Goal: Transaction & Acquisition: Obtain resource

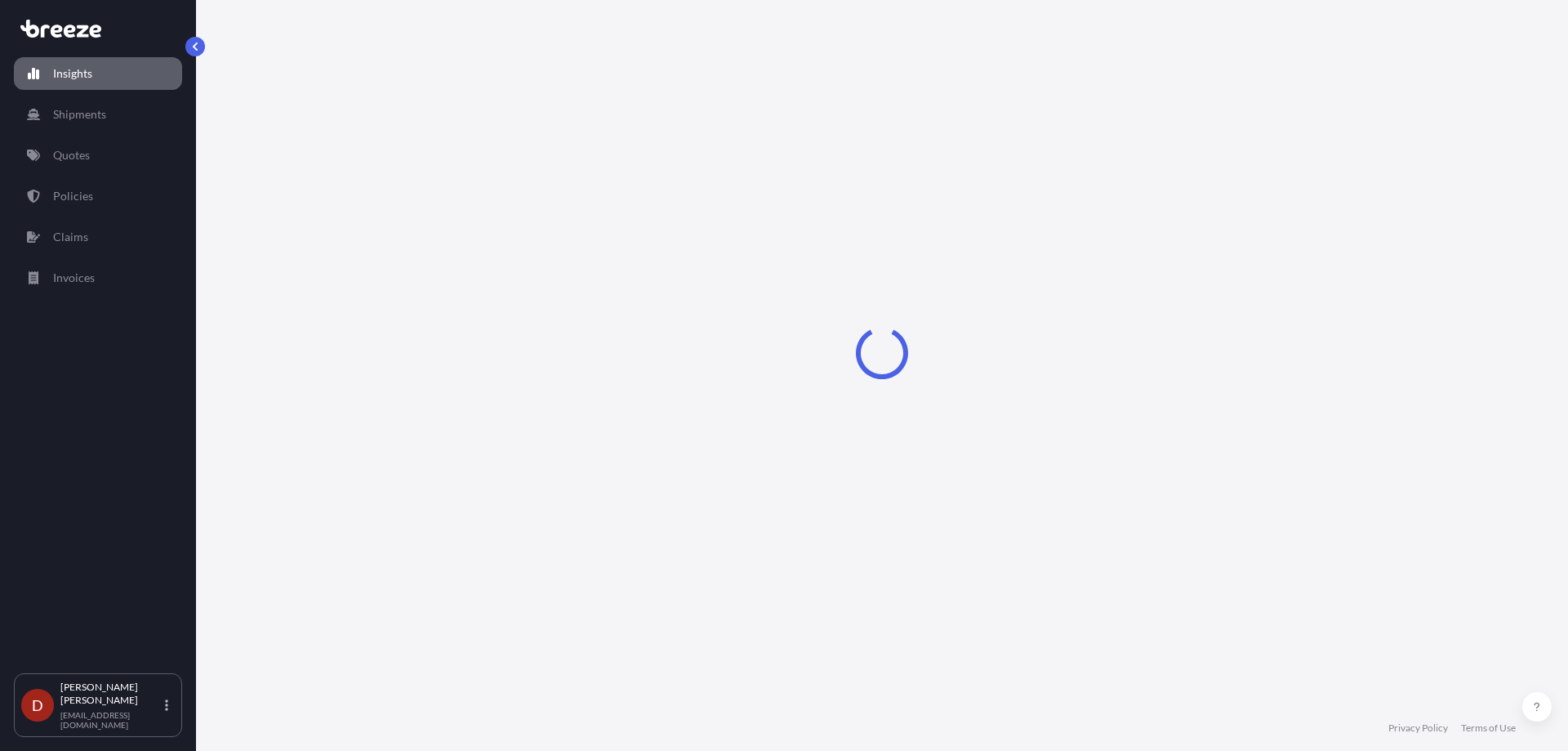
select select "2025"
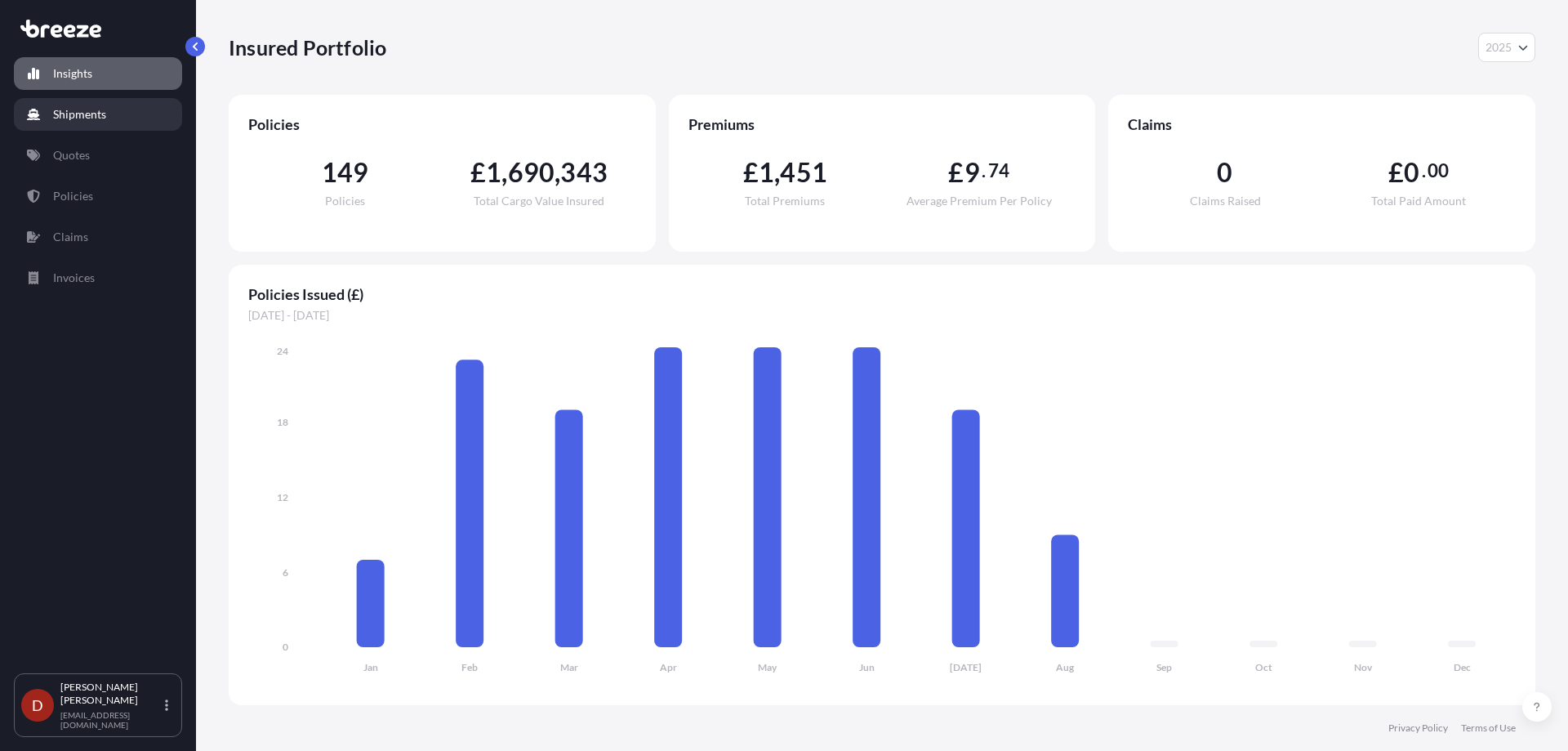
click at [103, 117] on p "Shipments" at bounding box center [80, 114] width 53 height 16
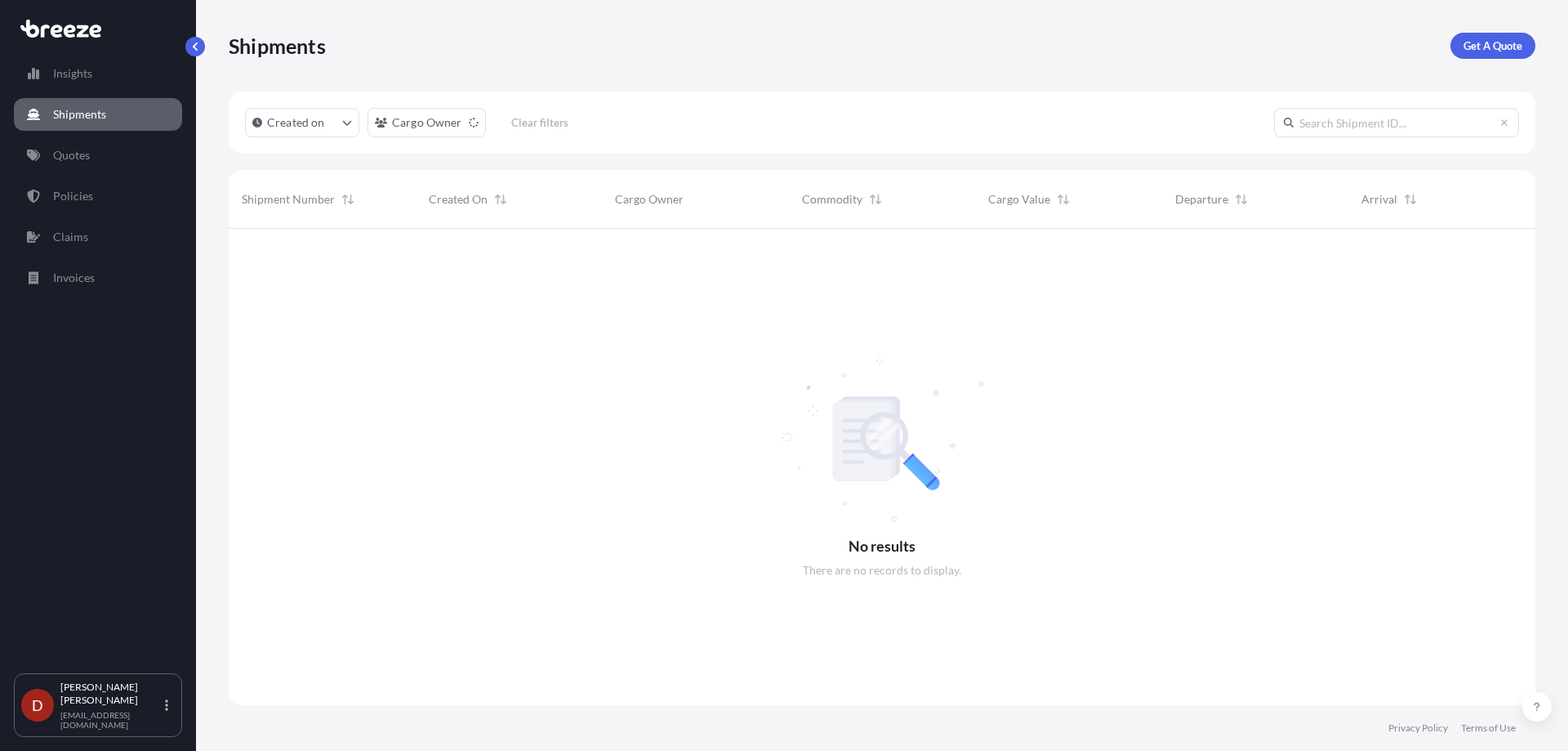
scroll to position [523, 1294]
click at [1490, 37] on link "Get A Quote" at bounding box center [1492, 45] width 85 height 26
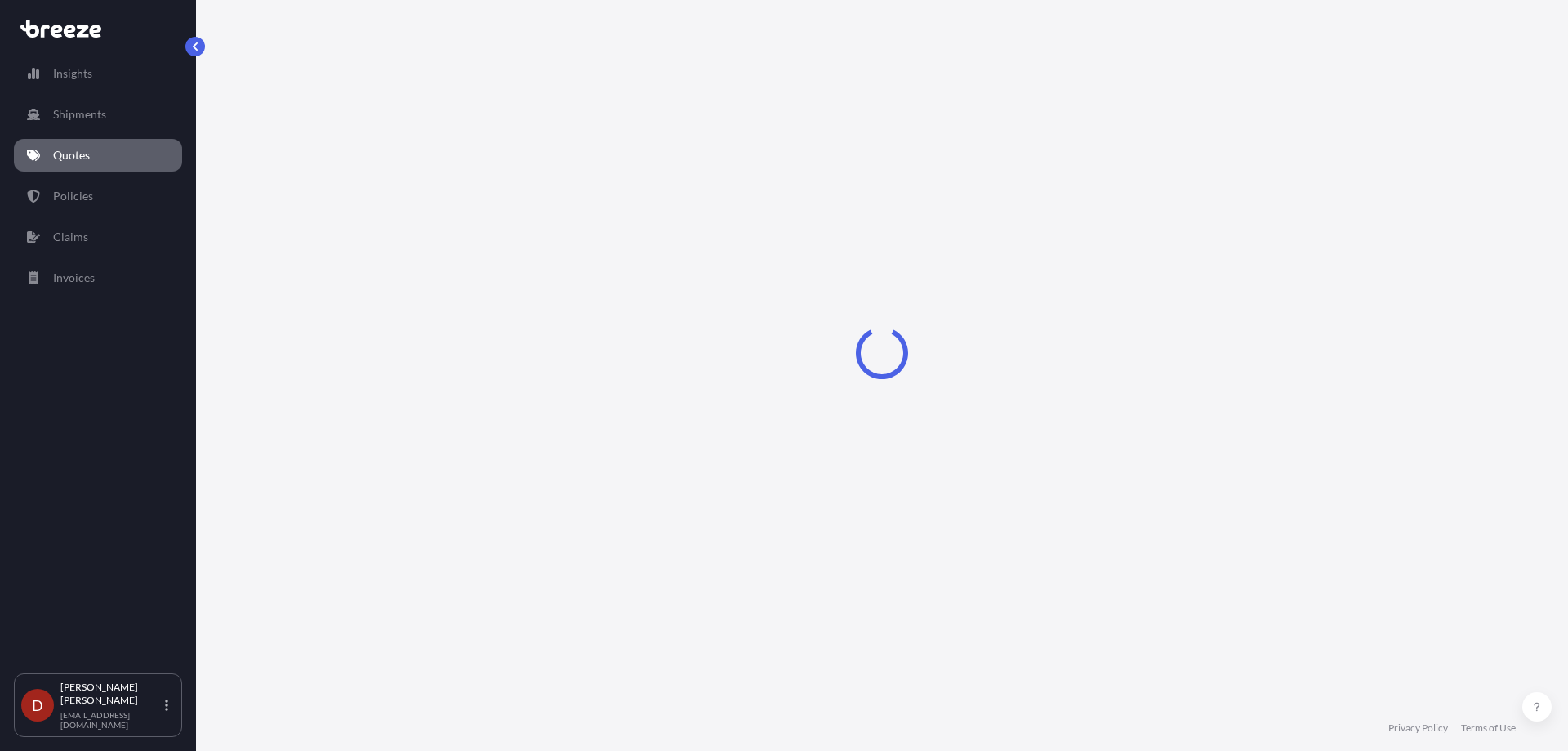
select select "Sea"
select select "1"
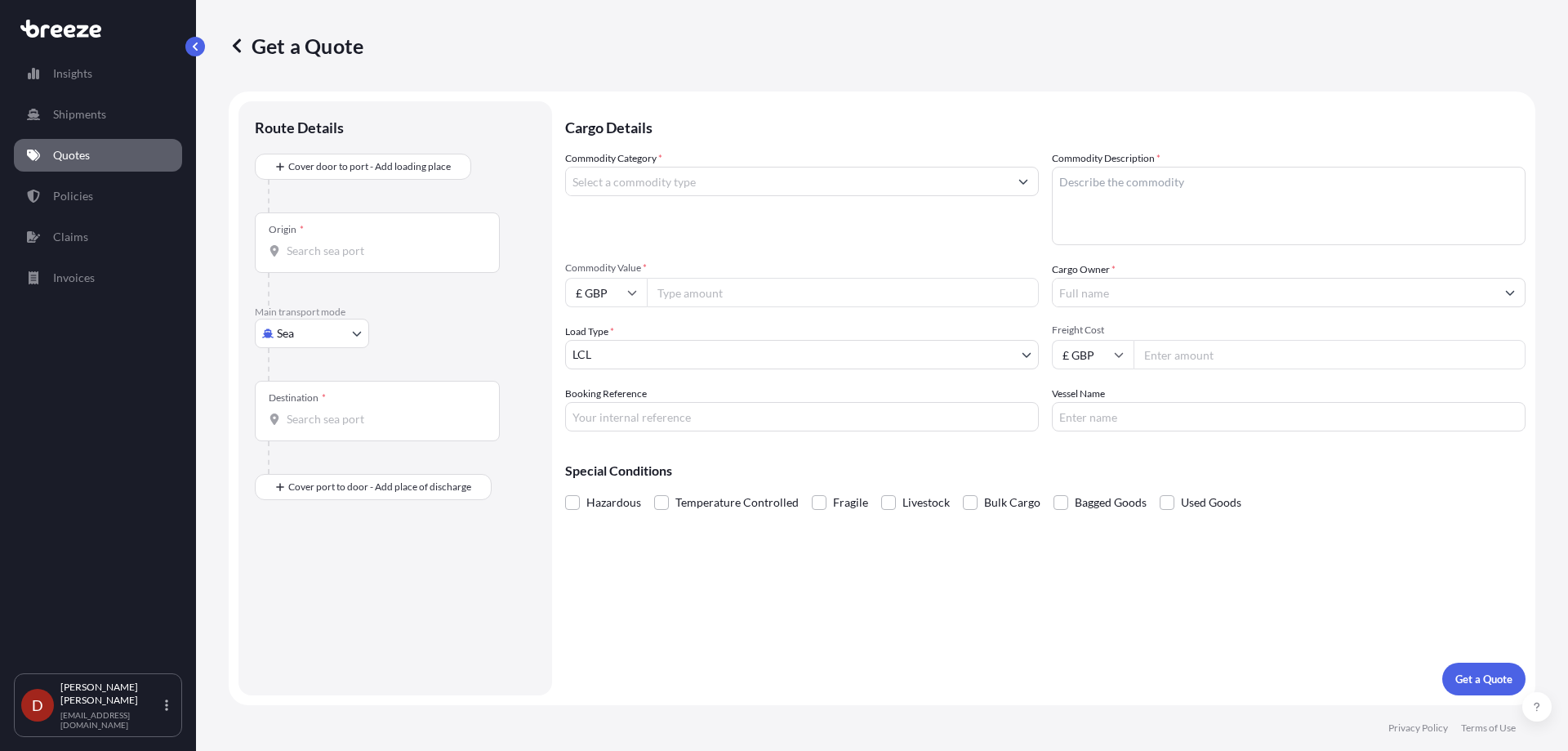
click at [423, 254] on input "Origin *" at bounding box center [383, 250] width 192 height 16
click at [319, 339] on body "0 options available. Insights Shipments Quotes Policies Claims Invoices D [PERS…" at bounding box center [784, 375] width 1568 height 751
click at [300, 428] on span "Road" at bounding box center [298, 435] width 26 height 16
select select "Road"
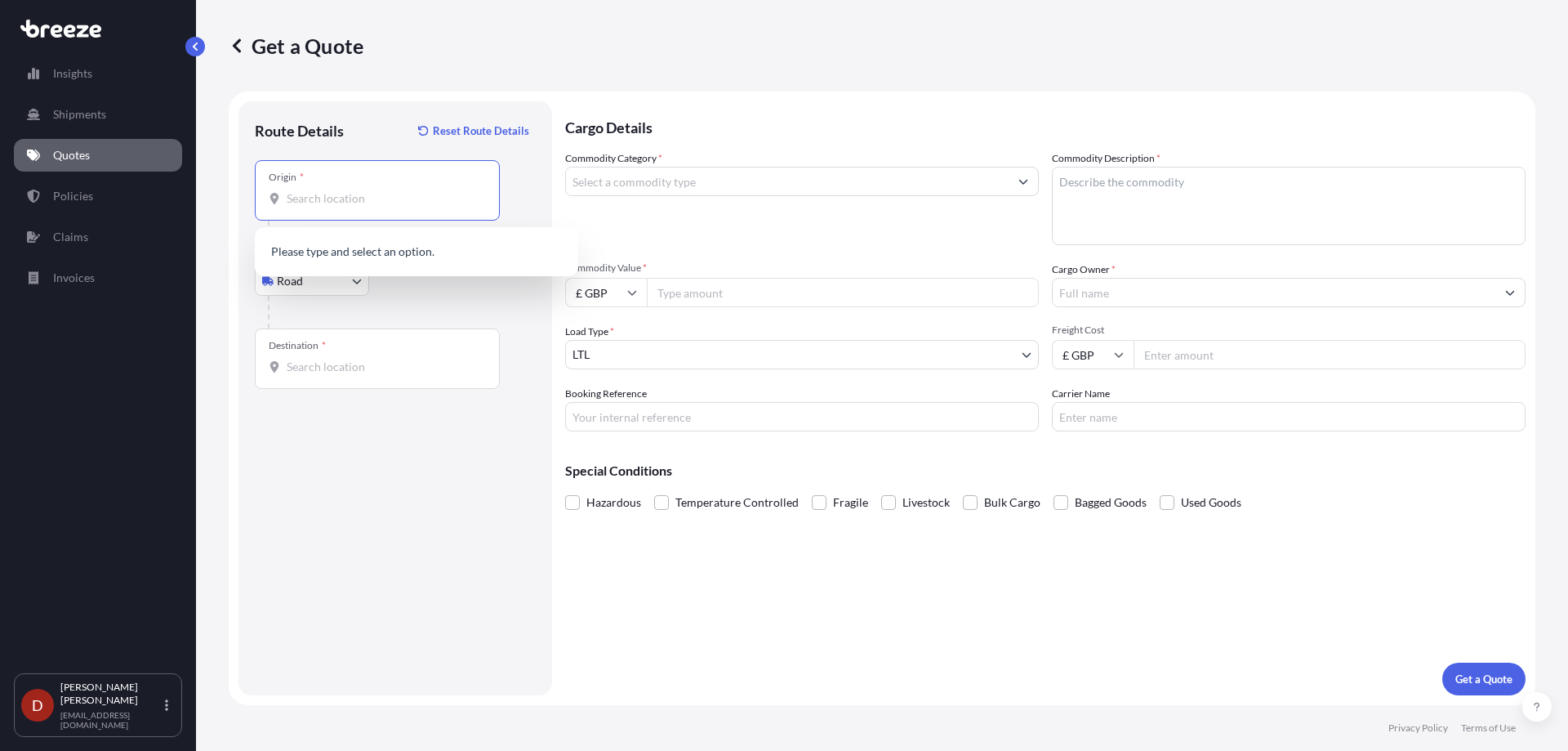
click at [331, 192] on input "Origin *" at bounding box center [383, 199] width 192 height 16
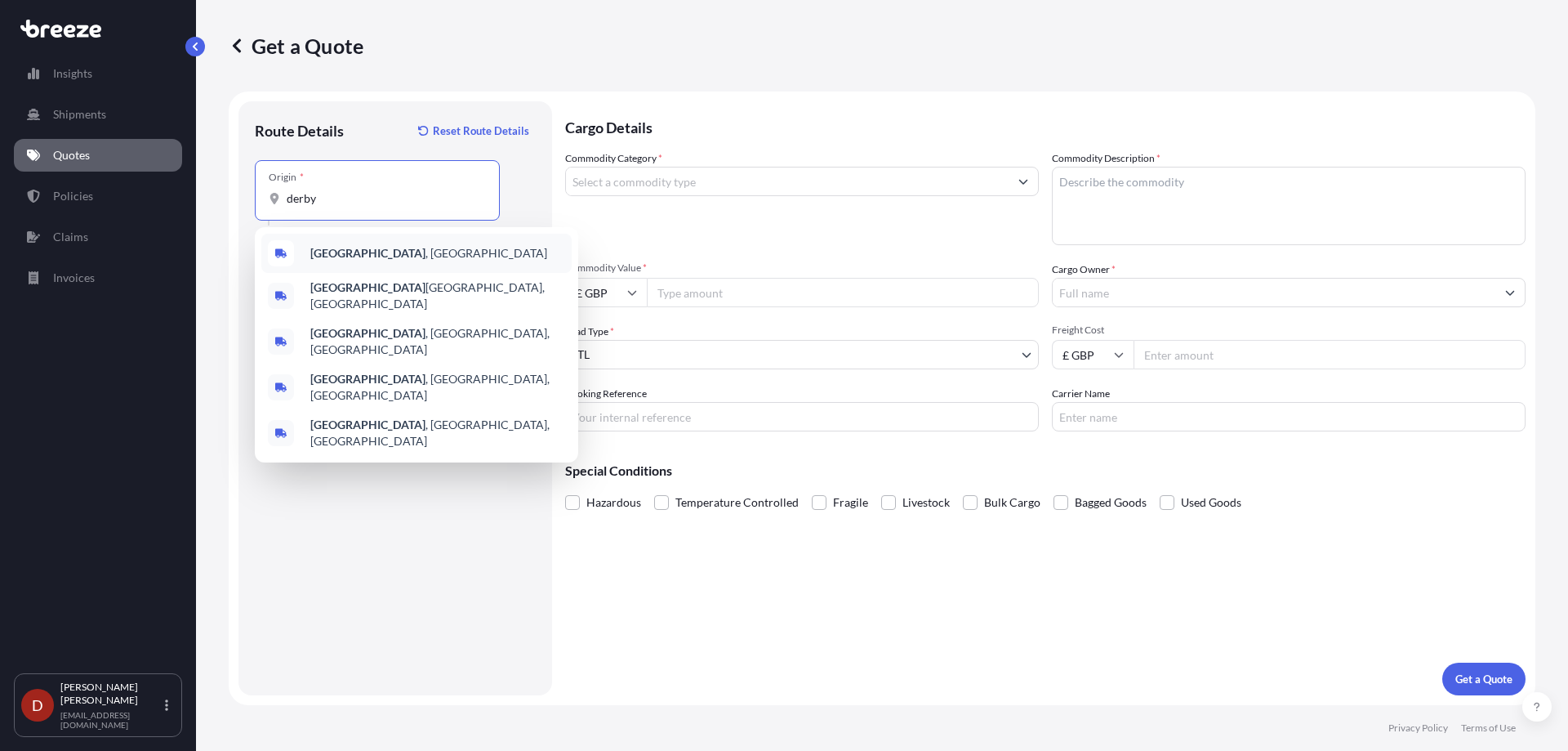
click at [340, 246] on b "[GEOGRAPHIC_DATA]" at bounding box center [367, 253] width 115 height 14
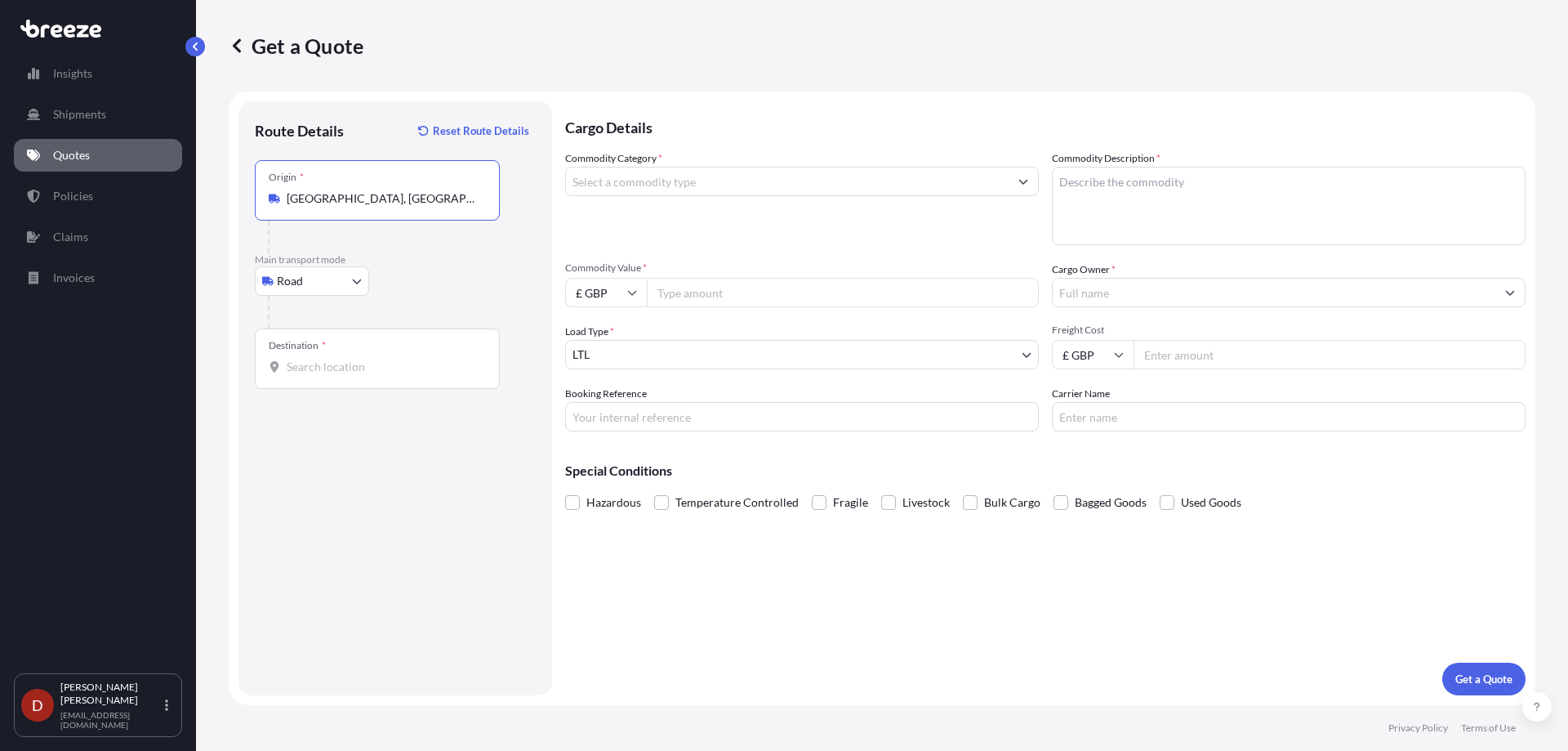
type input "[GEOGRAPHIC_DATA], [GEOGRAPHIC_DATA]"
click at [330, 350] on div "Destination *" at bounding box center [377, 359] width 245 height 61
click at [330, 358] on input "Destination *" at bounding box center [383, 366] width 192 height 16
click at [387, 353] on div "Destination *" at bounding box center [377, 359] width 245 height 61
click at [387, 358] on input "Destination * Please select a destination" at bounding box center [383, 366] width 192 height 16
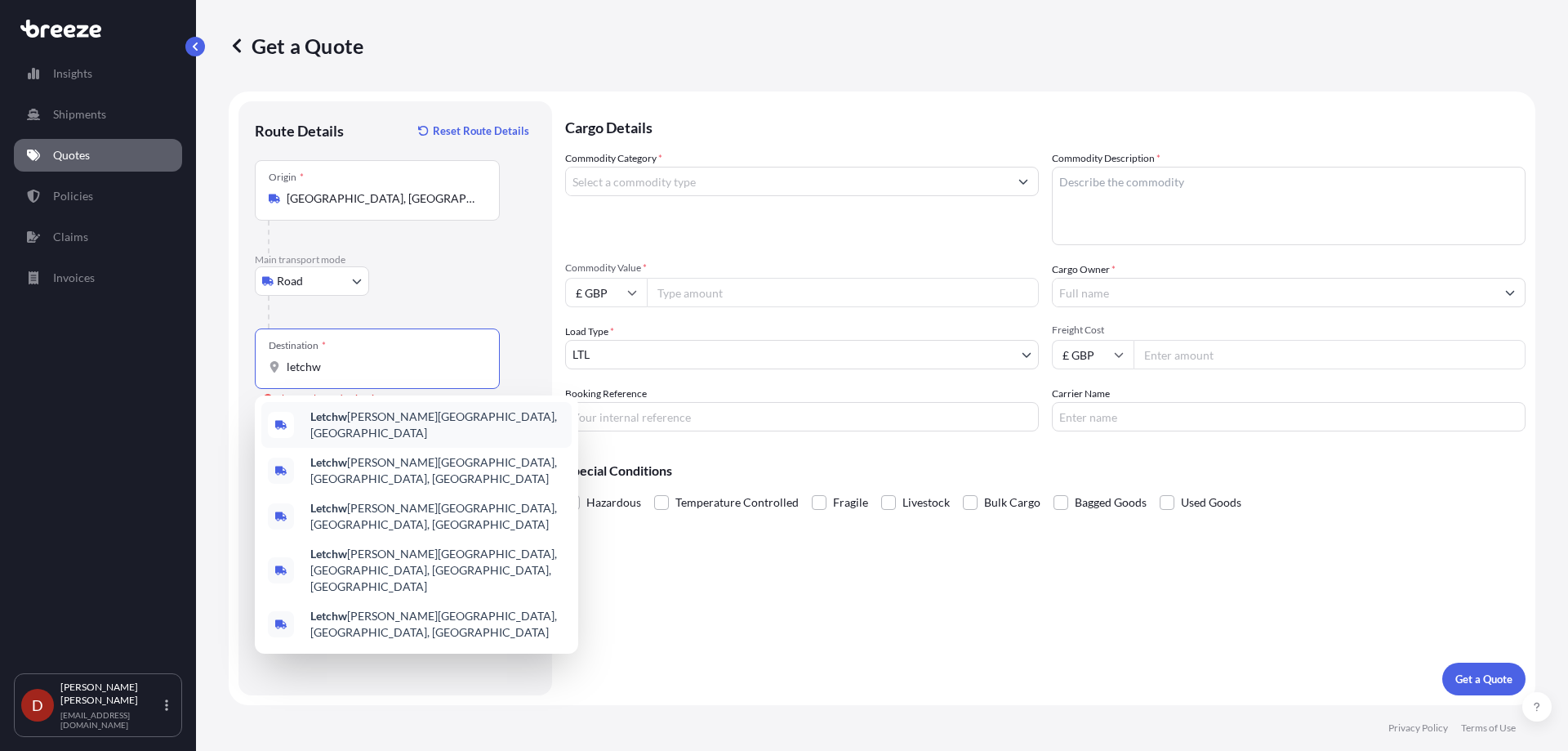
click at [368, 417] on span "Letchw [PERSON_NAME][GEOGRAPHIC_DATA], [GEOGRAPHIC_DATA]" at bounding box center [437, 424] width 255 height 33
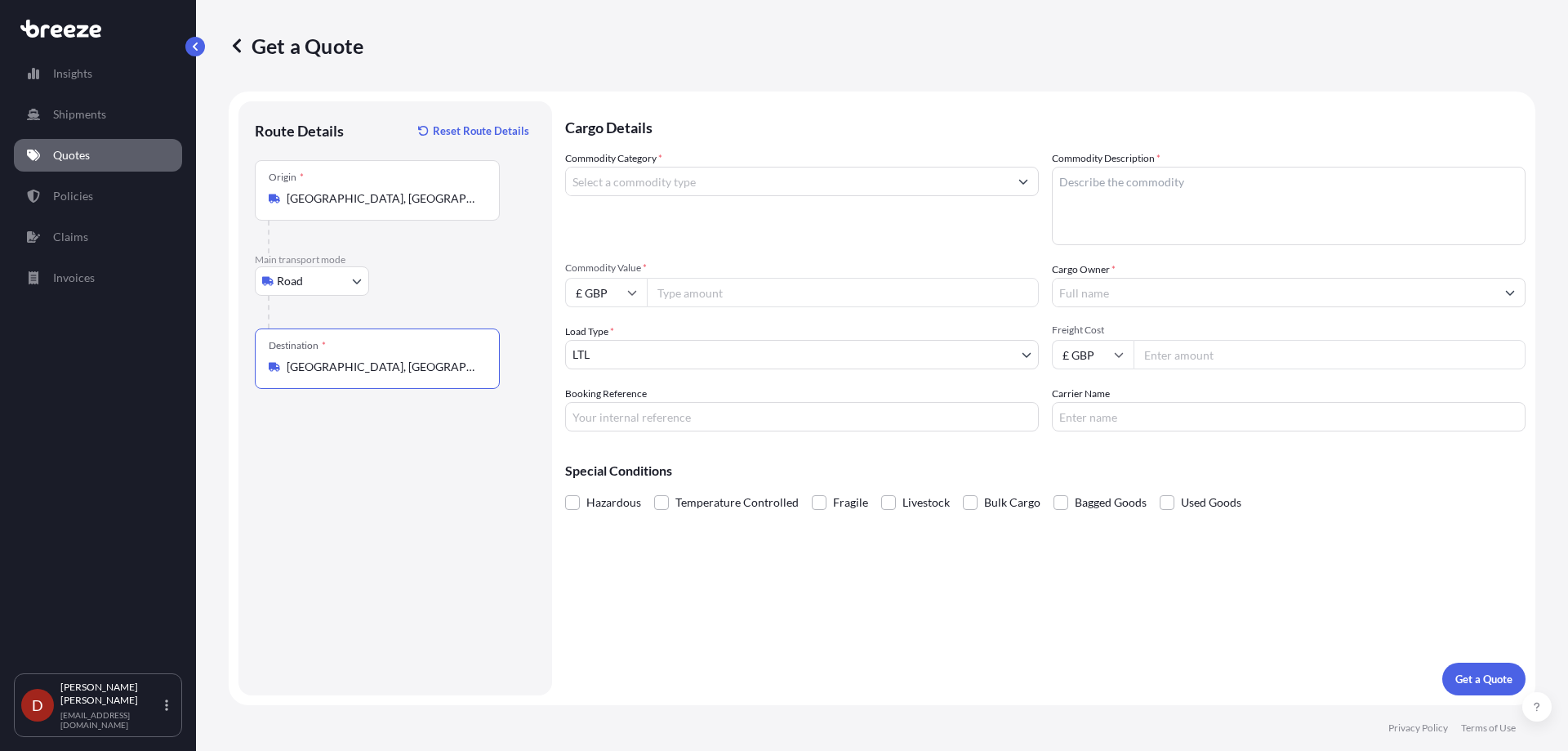
type input "[GEOGRAPHIC_DATA], [GEOGRAPHIC_DATA]"
click at [639, 184] on input "Commodity Category *" at bounding box center [787, 181] width 443 height 29
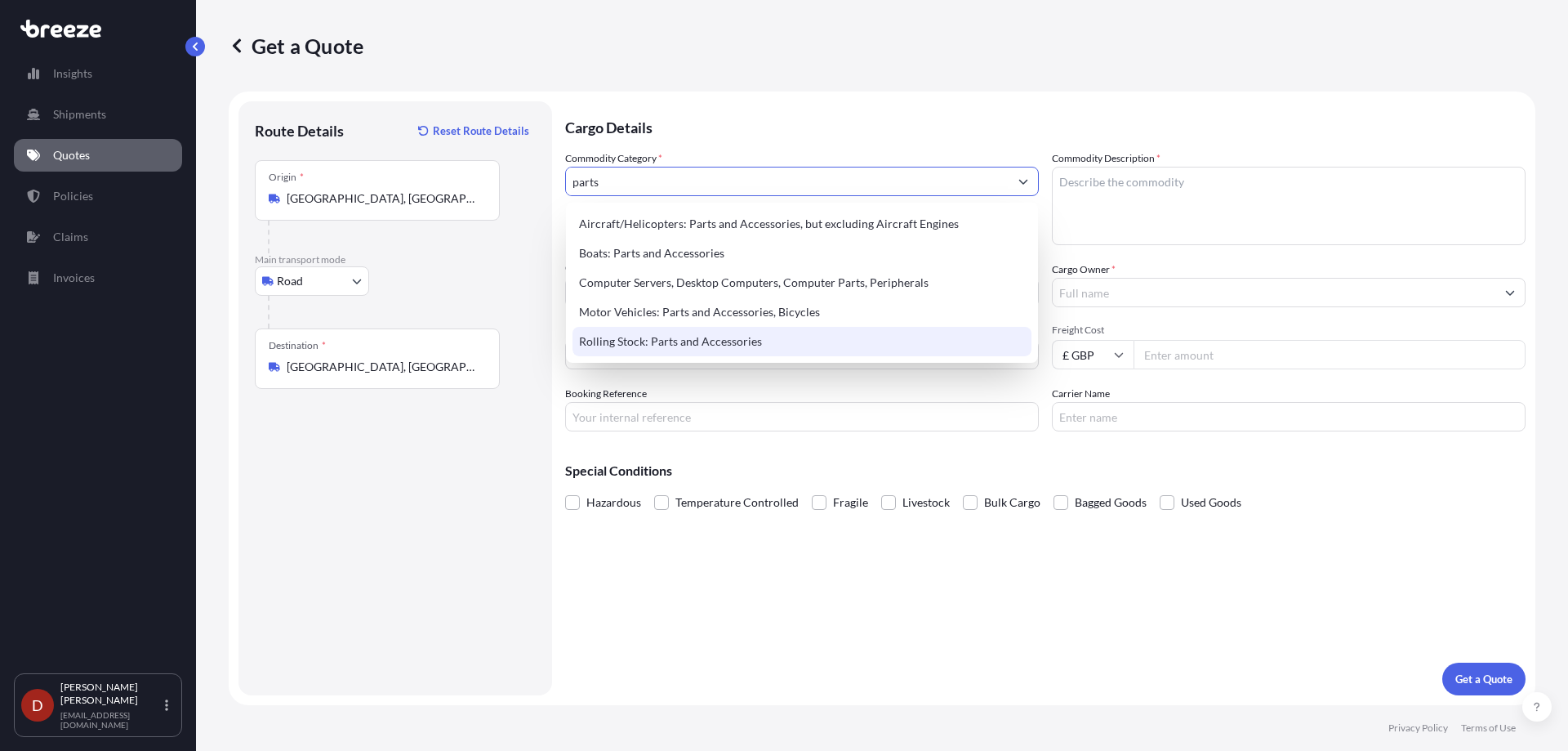
click at [641, 339] on div "Rolling Stock: Parts and Accessories" at bounding box center [802, 341] width 459 height 29
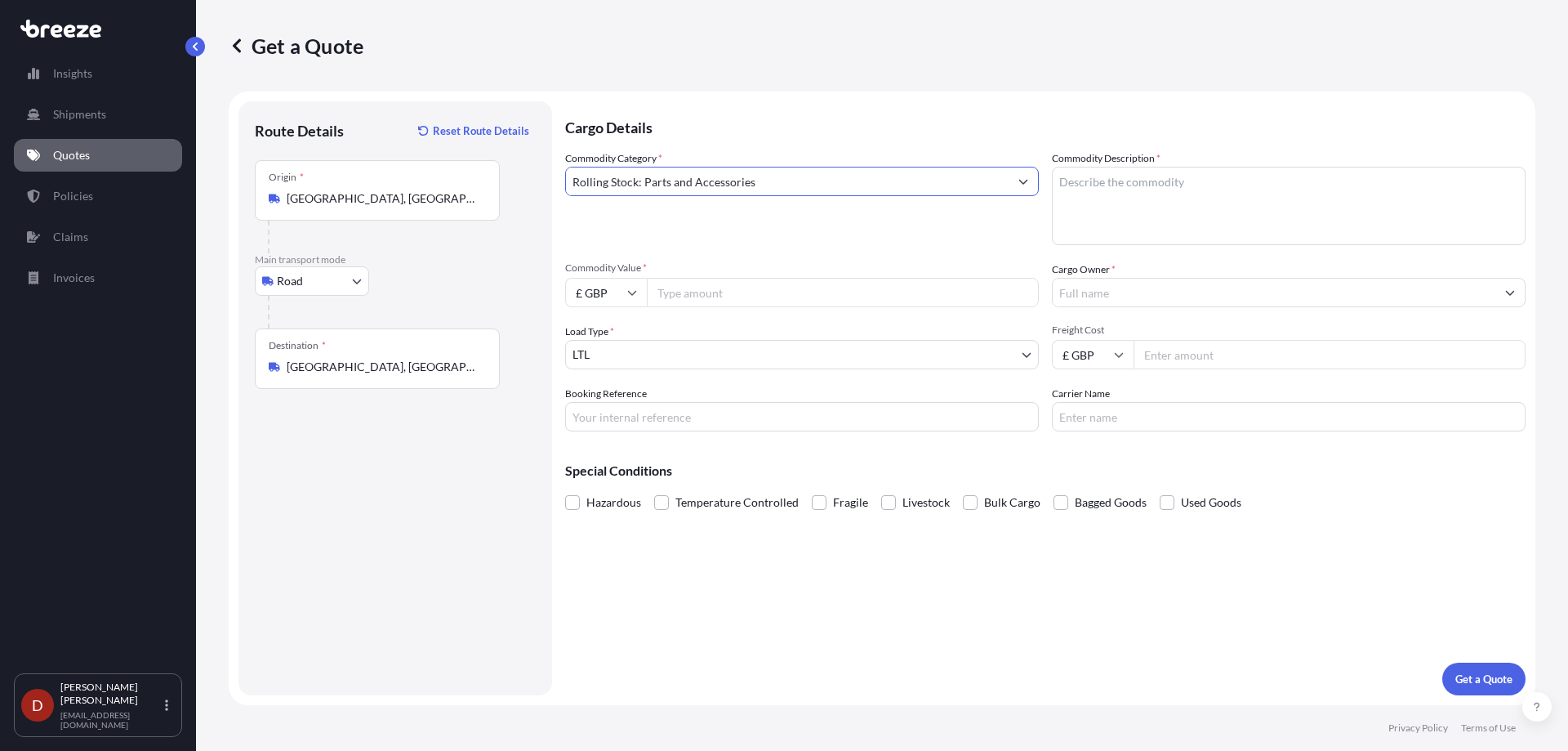
type input "Rolling Stock: Parts and Accessories"
click at [1099, 182] on textarea "Commodity Description *" at bounding box center [1289, 206] width 474 height 78
click at [1063, 183] on textarea "Commodity Description *" at bounding box center [1289, 206] width 474 height 78
paste textarea "Programmable Stepped Attenuator"
type textarea "Programmable Stepped Attenuator"
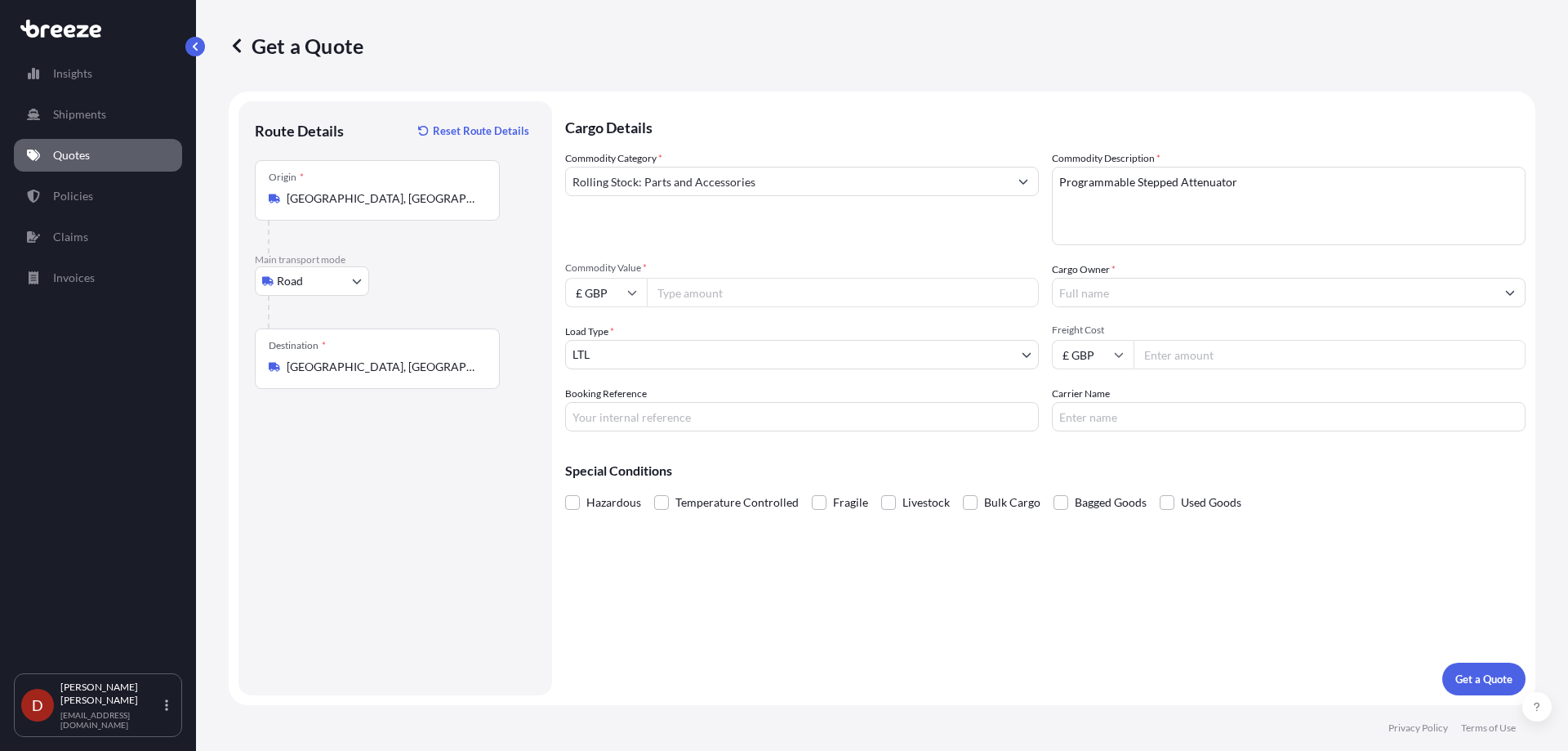
click at [687, 400] on div "Booking Reference" at bounding box center [802, 408] width 474 height 45
click at [682, 281] on input "Commodity Value *" at bounding box center [843, 292] width 392 height 29
type input "3000"
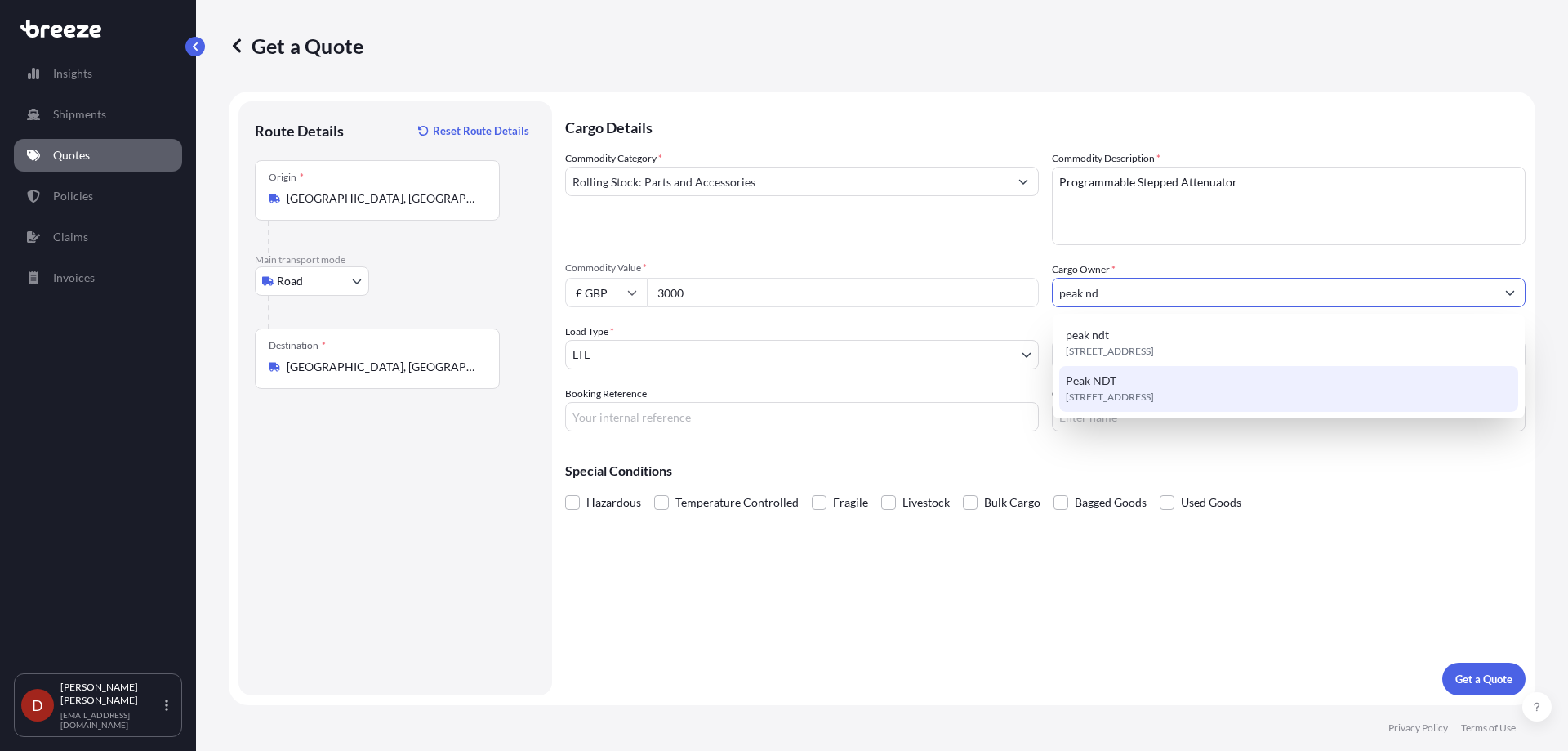
click at [1081, 380] on span "Peak NDT" at bounding box center [1090, 380] width 51 height 16
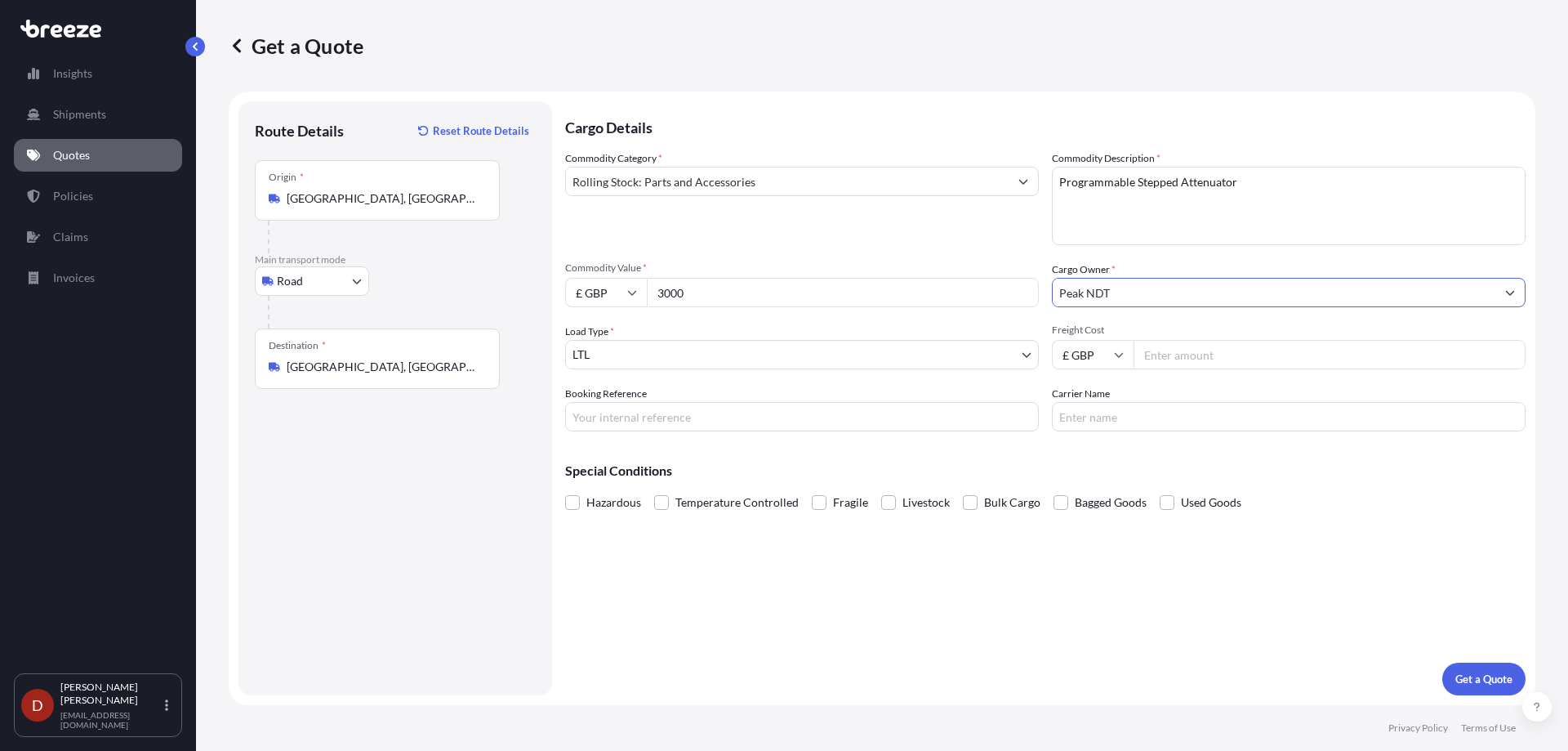
type input "Peak NDT"
click at [747, 404] on input "Booking Reference" at bounding box center [802, 416] width 474 height 29
click at [1442, 662] on button "Get a Quote" at bounding box center [1484, 678] width 84 height 33
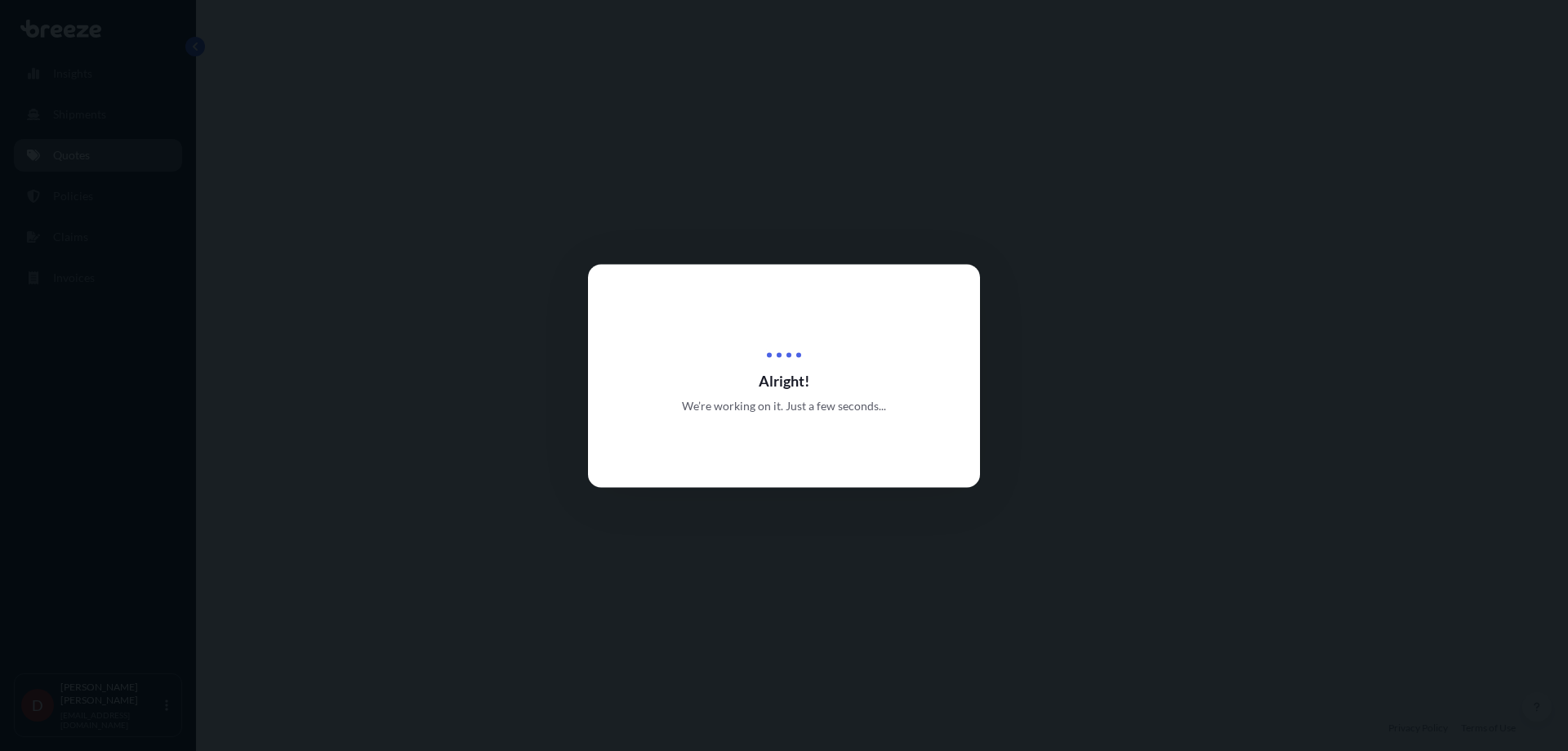
select select "Road"
select select "1"
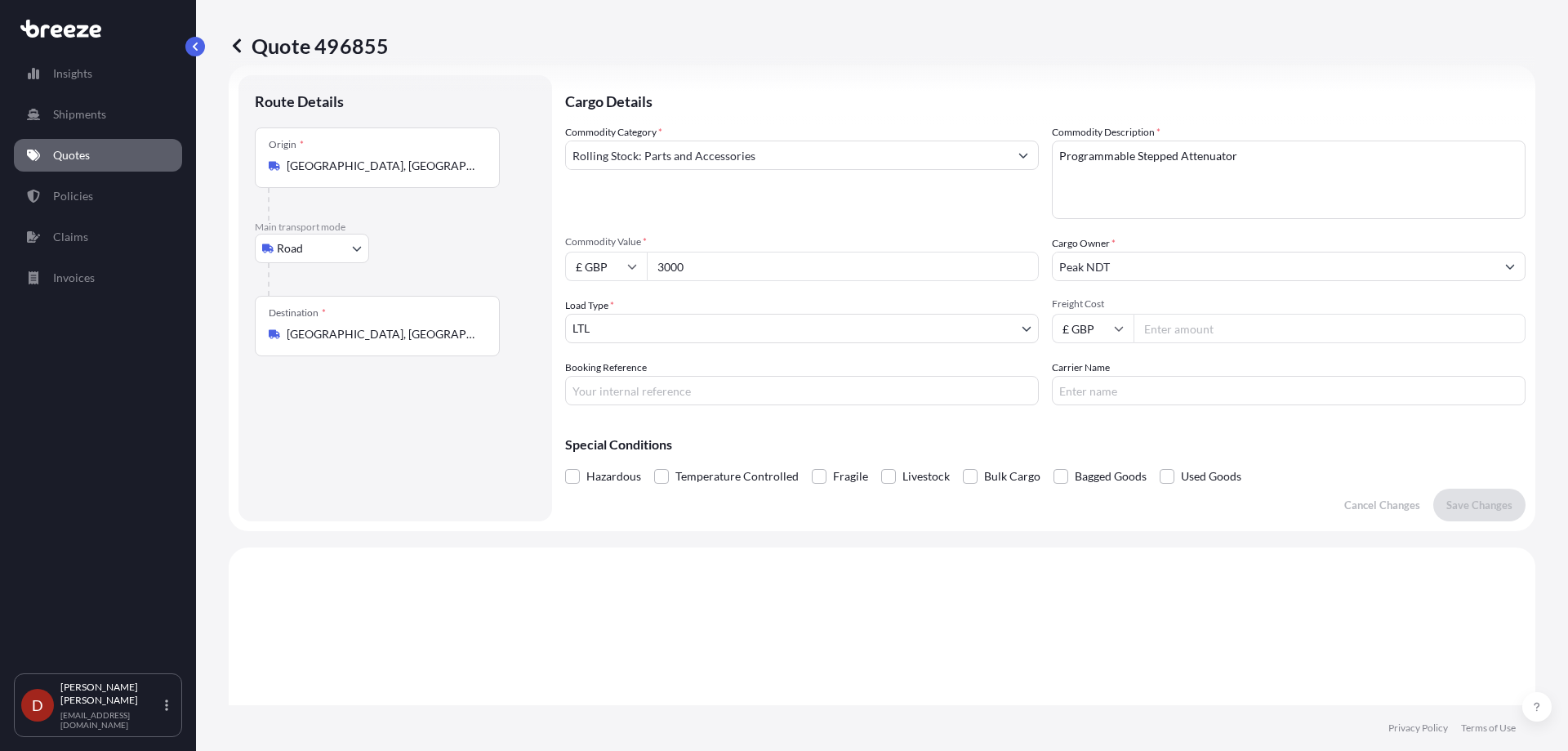
scroll to position [2, 0]
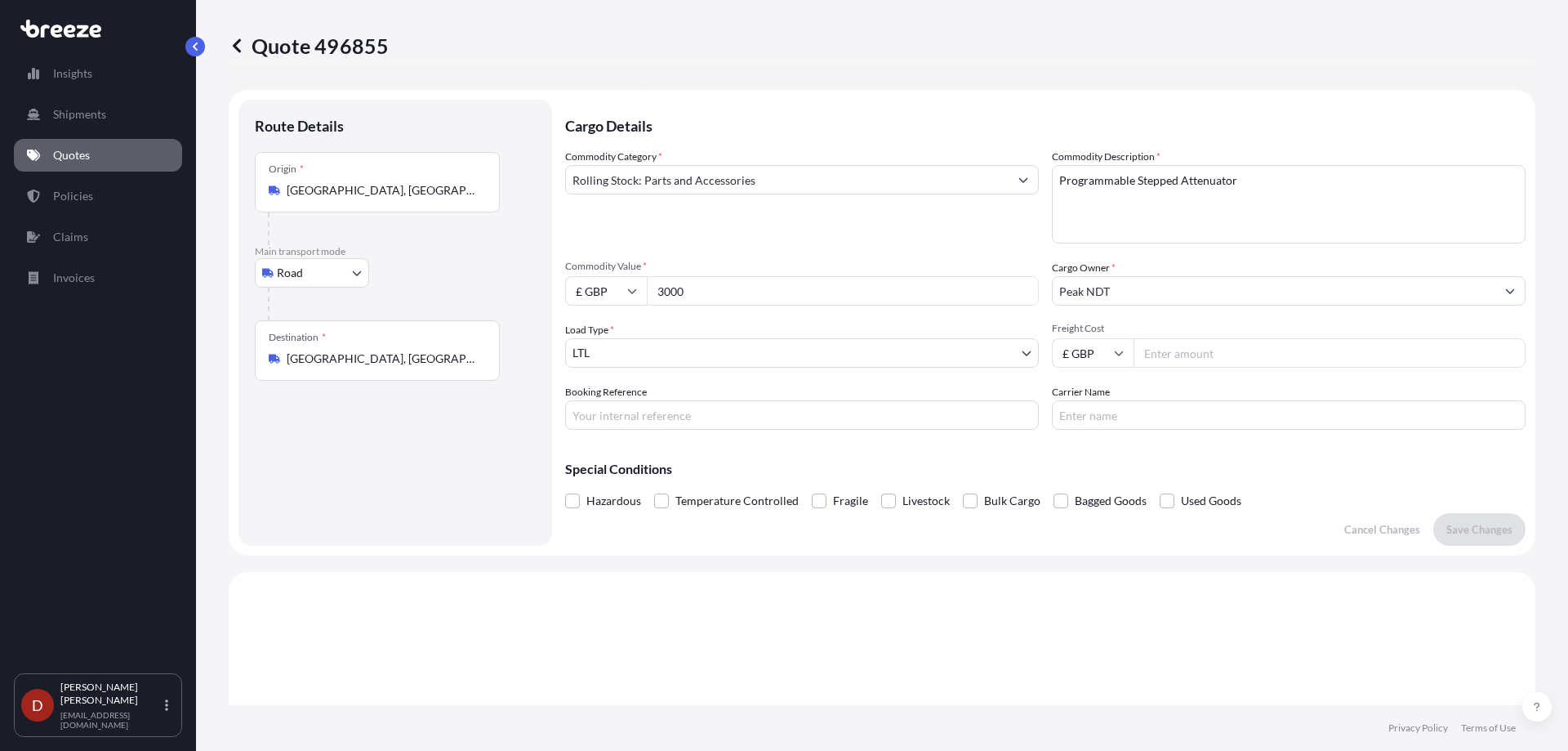
click at [664, 408] on input "Booking Reference" at bounding box center [802, 414] width 474 height 29
click at [700, 412] on input "SDSA001" at bounding box center [802, 414] width 474 height 29
type input "SDSA00190229"
click at [1482, 519] on button "Save Changes" at bounding box center [1480, 529] width 93 height 33
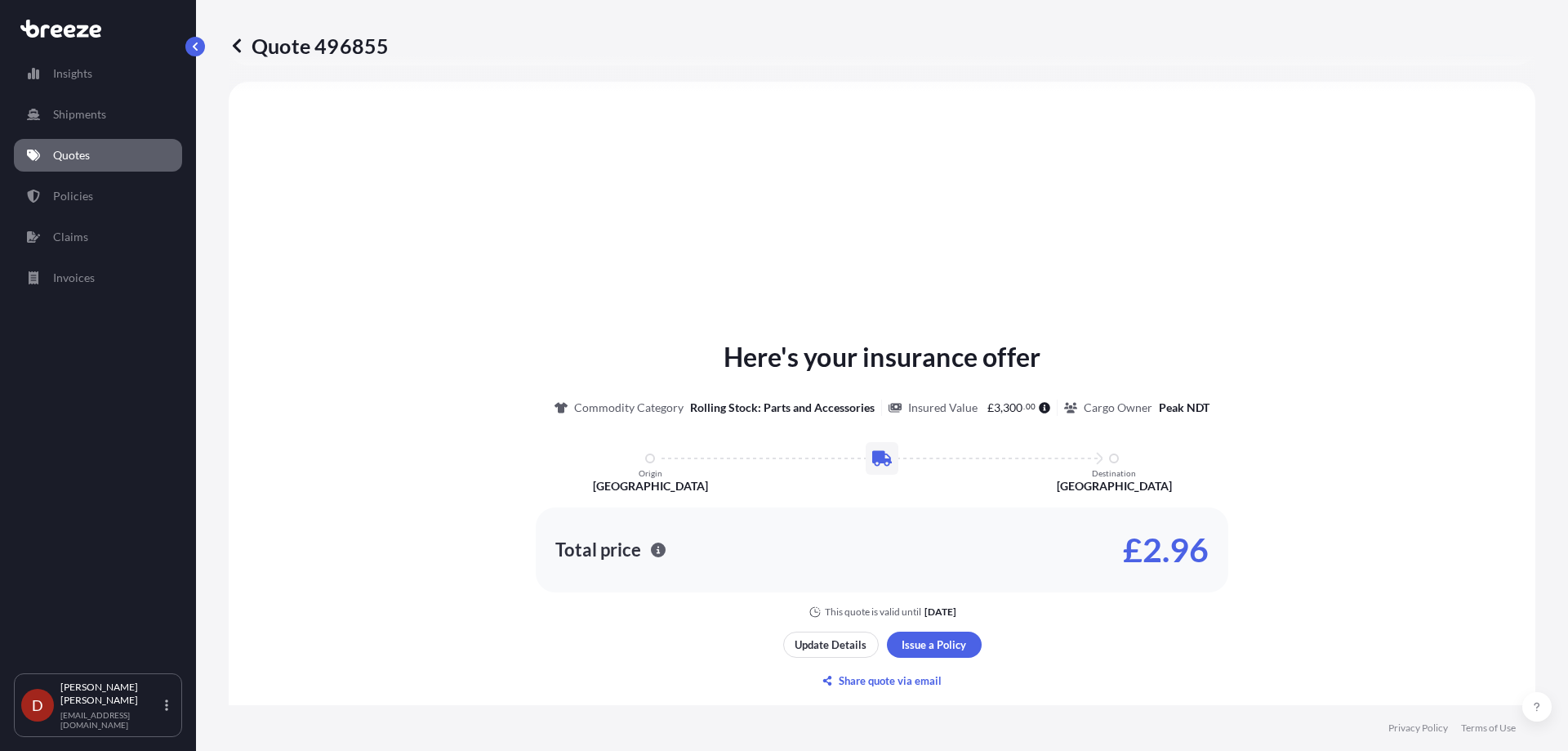
select select "Road"
select select "1"
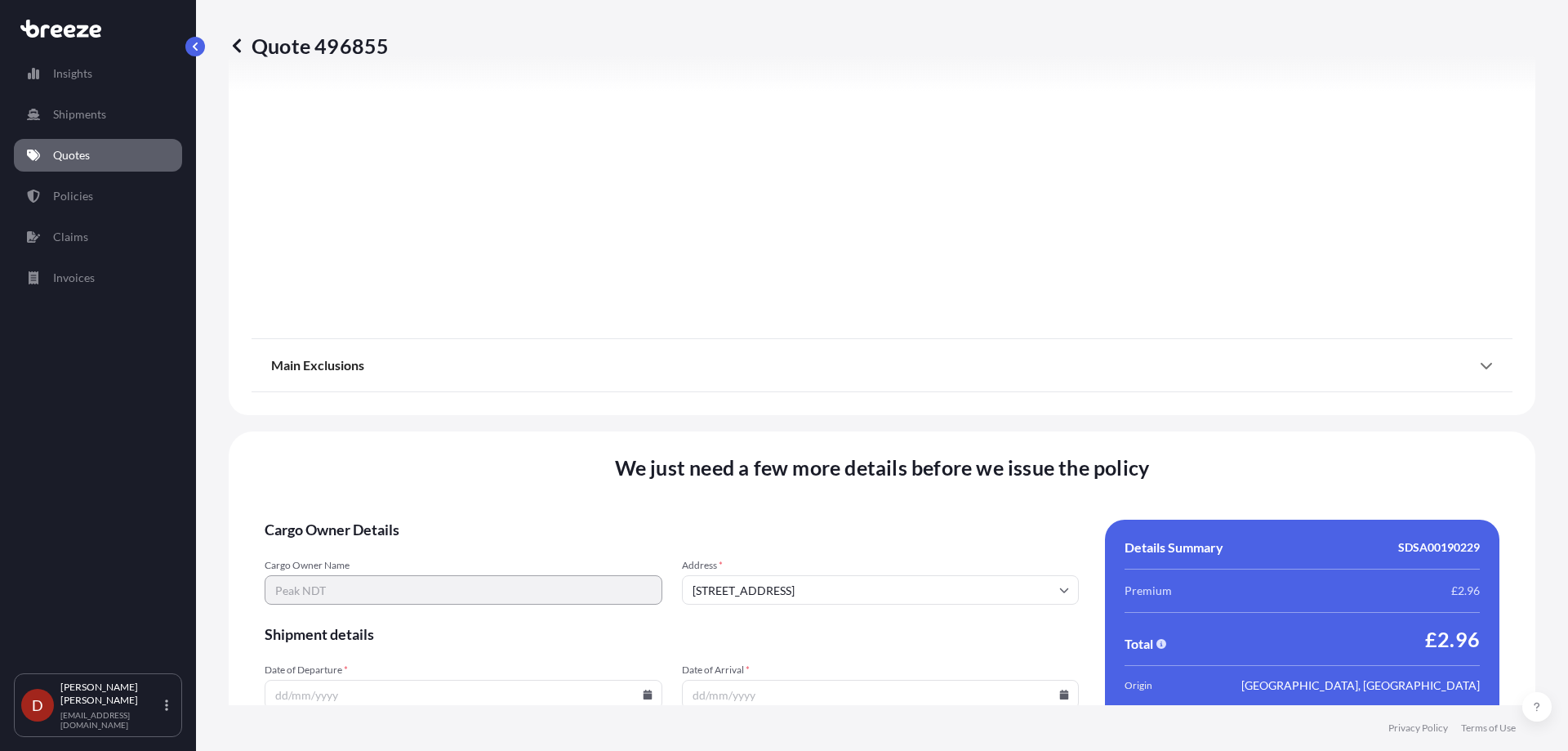
scroll to position [1825, 0]
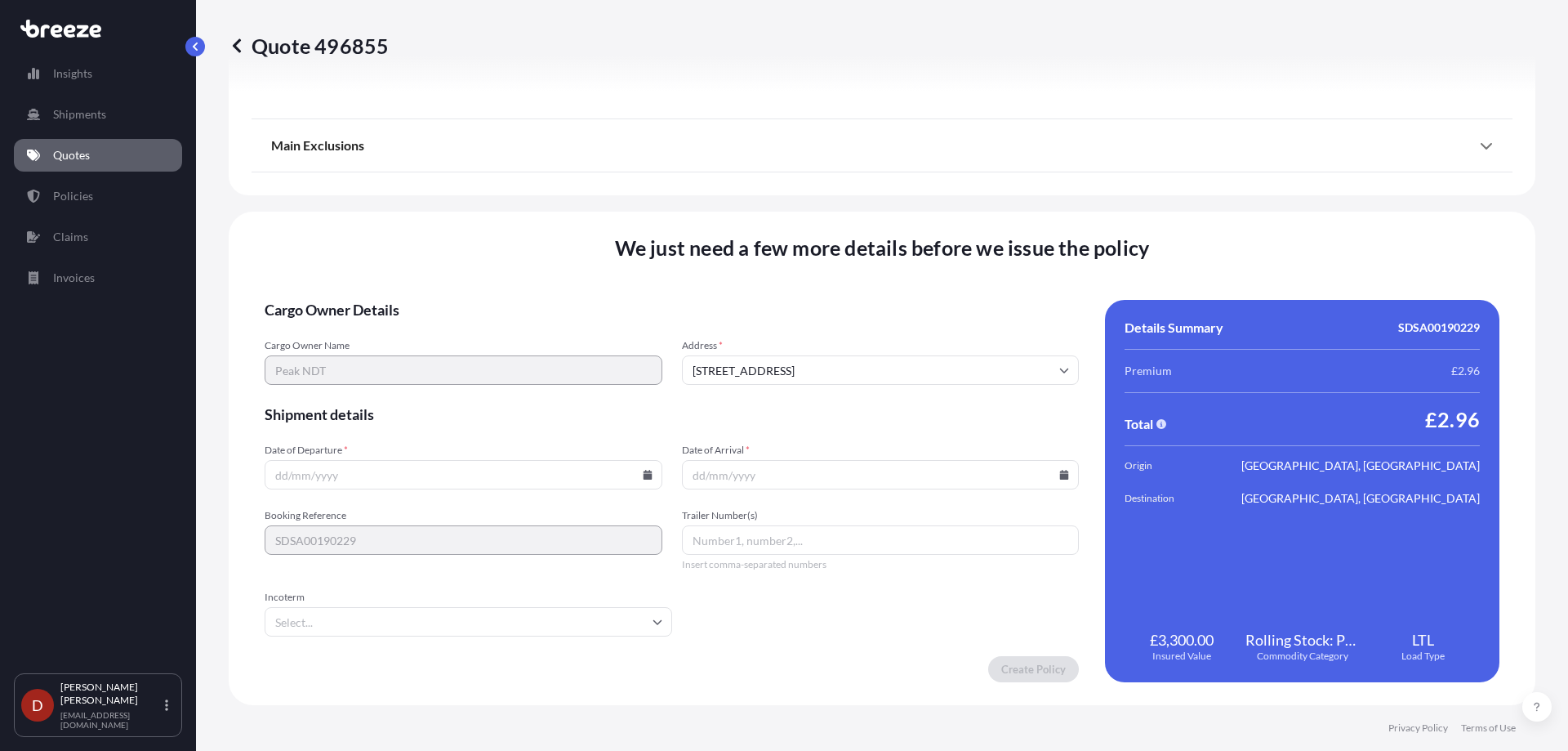
click at [649, 482] on input "Date of Departure *" at bounding box center [463, 474] width 397 height 29
click at [641, 462] on input "Date of Departure *" at bounding box center [463, 474] width 397 height 29
click at [649, 476] on input "Date of Departure *" at bounding box center [463, 474] width 397 height 29
click at [646, 476] on icon at bounding box center [647, 474] width 9 height 10
click at [505, 326] on button "15" at bounding box center [499, 329] width 26 height 26
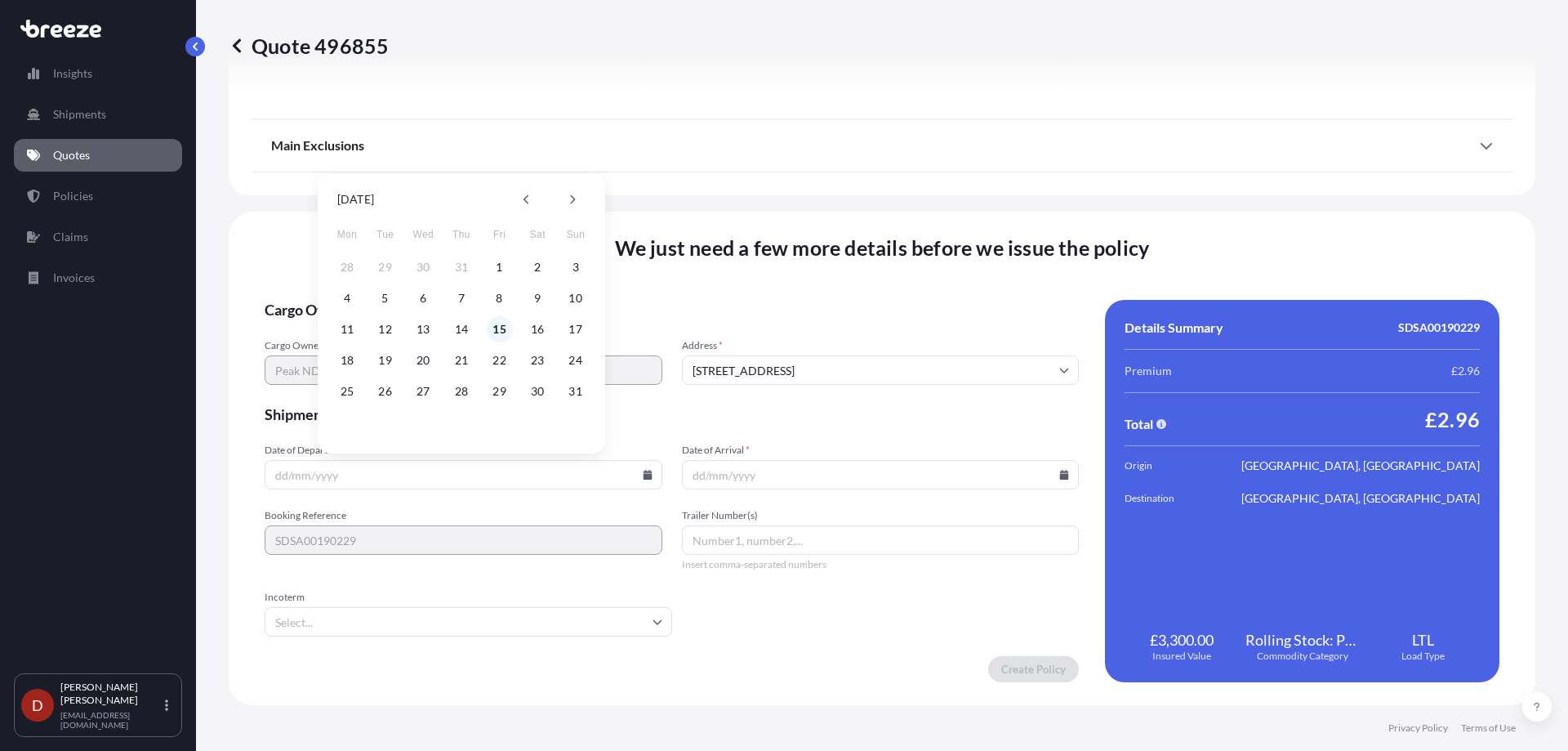
type input "[DATE]"
drag, startPoint x: 1048, startPoint y: 479, endPoint x: 1057, endPoint y: 476, distance: 9.5
click at [1055, 476] on div at bounding box center [880, 474] width 397 height 29
click at [1060, 476] on icon at bounding box center [1065, 474] width 9 height 10
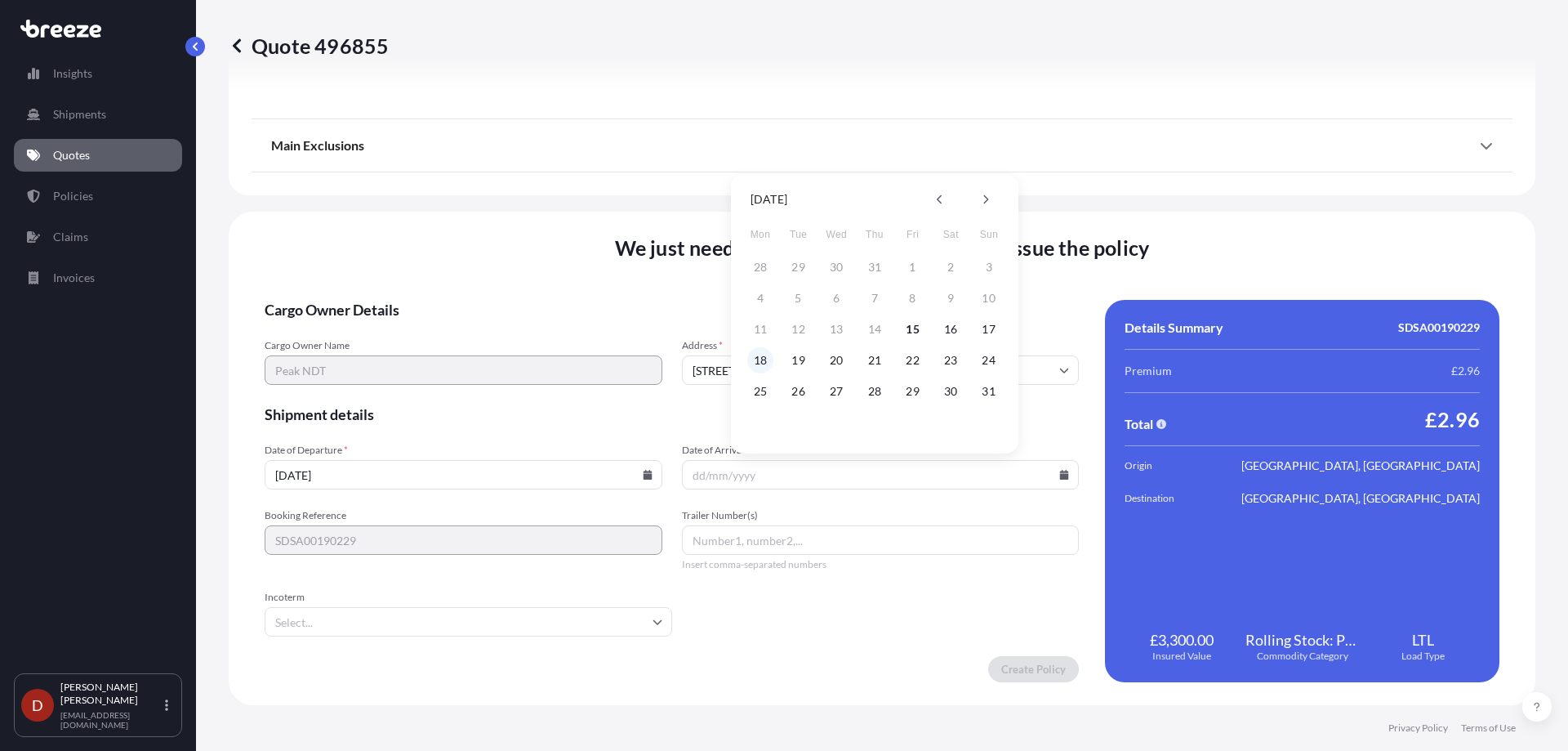
click at [762, 358] on button "18" at bounding box center [760, 360] width 26 height 26
type input "[DATE]"
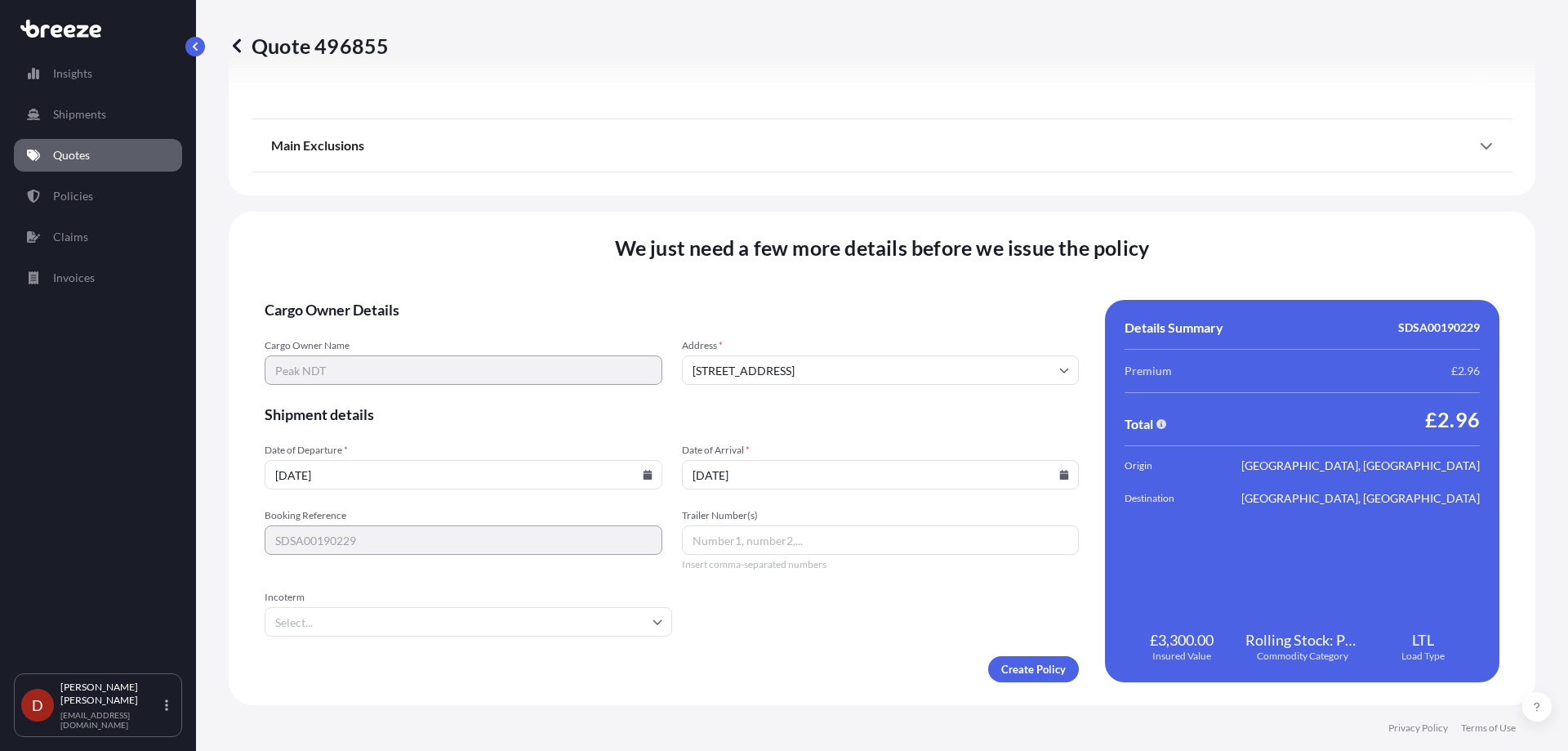
click at [642, 478] on icon at bounding box center [647, 474] width 9 height 10
click at [338, 355] on button "18" at bounding box center [347, 360] width 26 height 26
type input "[DATE]"
click at [808, 484] on input "[DATE]" at bounding box center [880, 474] width 397 height 29
click at [1060, 474] on icon at bounding box center [1065, 474] width 9 height 10
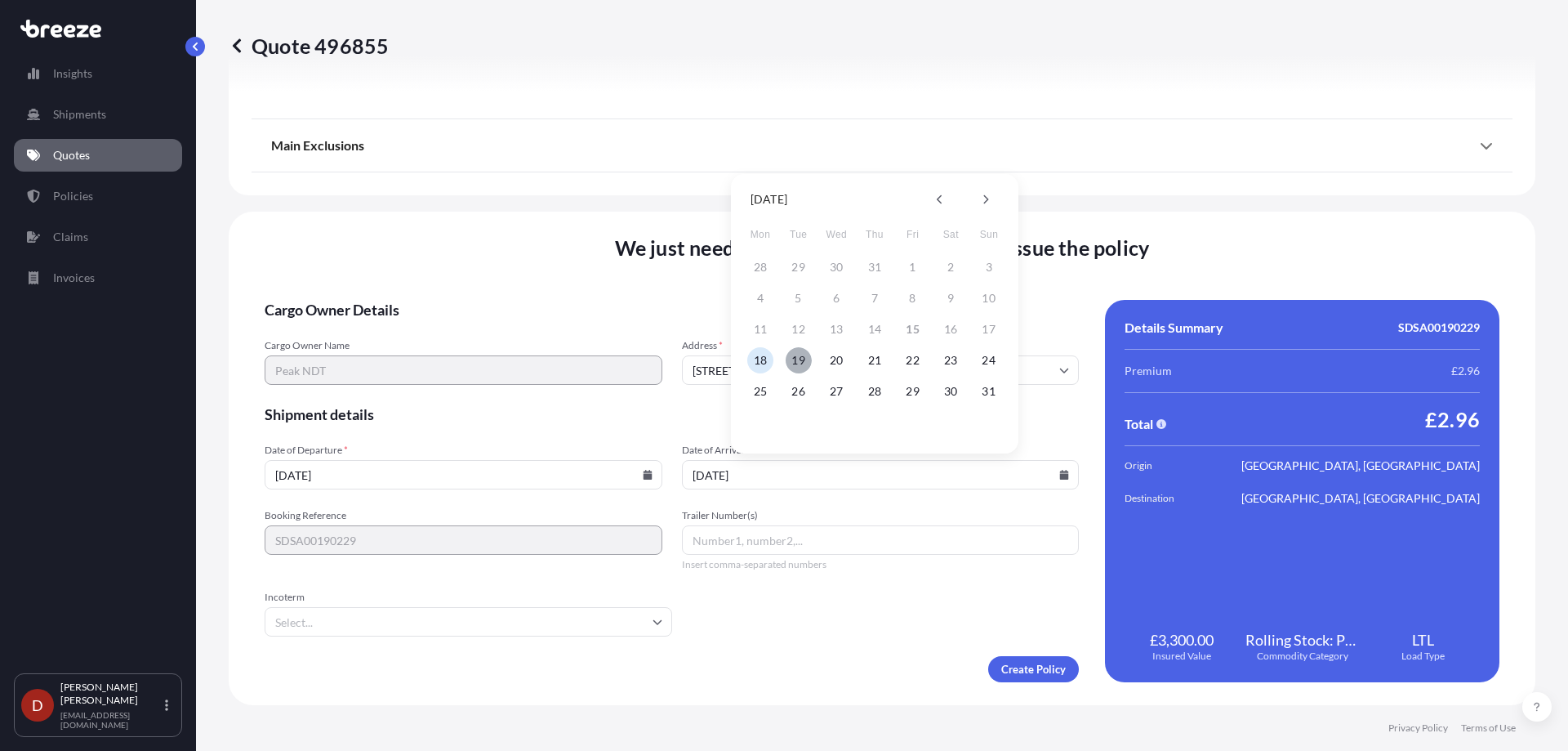
click at [799, 360] on button "19" at bounding box center [798, 360] width 26 height 26
type input "[DATE]"
drag, startPoint x: 967, startPoint y: 593, endPoint x: 972, endPoint y: 600, distance: 8.6
drag, startPoint x: 972, startPoint y: 600, endPoint x: 853, endPoint y: 623, distance: 121.2
click at [846, 620] on form "Cargo Owner Details Cargo Owner Name Peak NDT Address * [GEOGRAPHIC_DATA] Shipm…" at bounding box center [672, 490] width 814 height 382
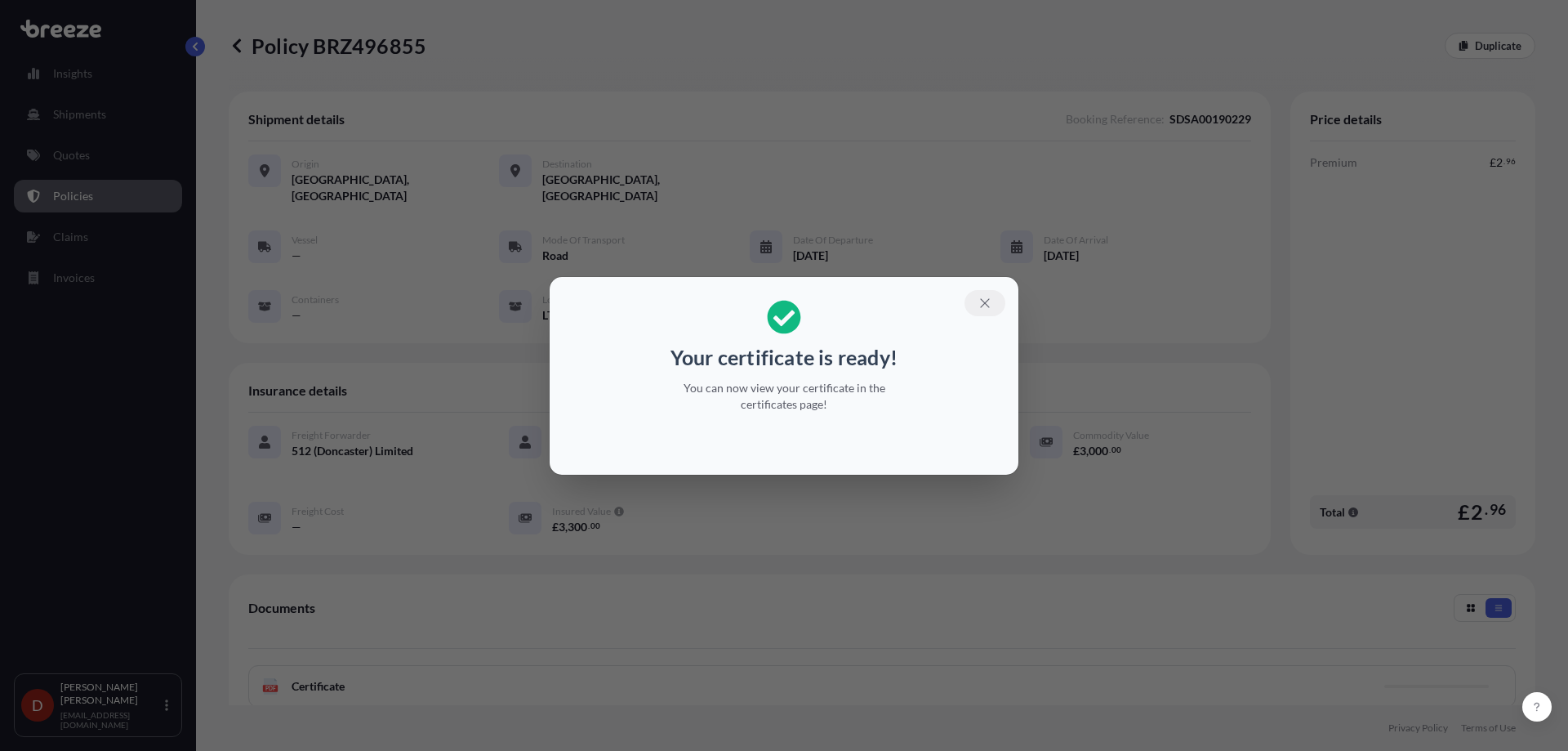
click at [986, 298] on icon "button" at bounding box center [984, 303] width 15 height 15
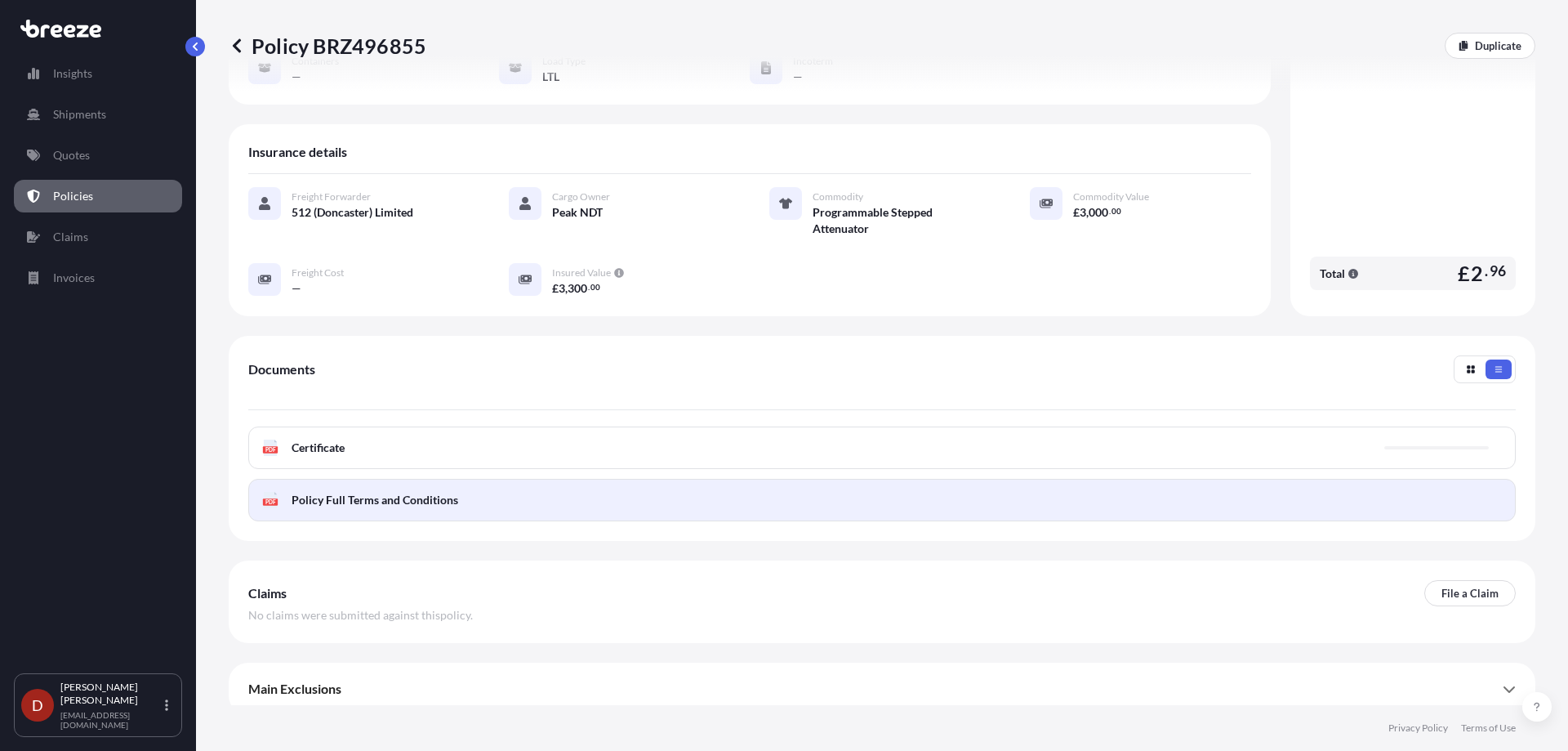
scroll to position [245, 0]
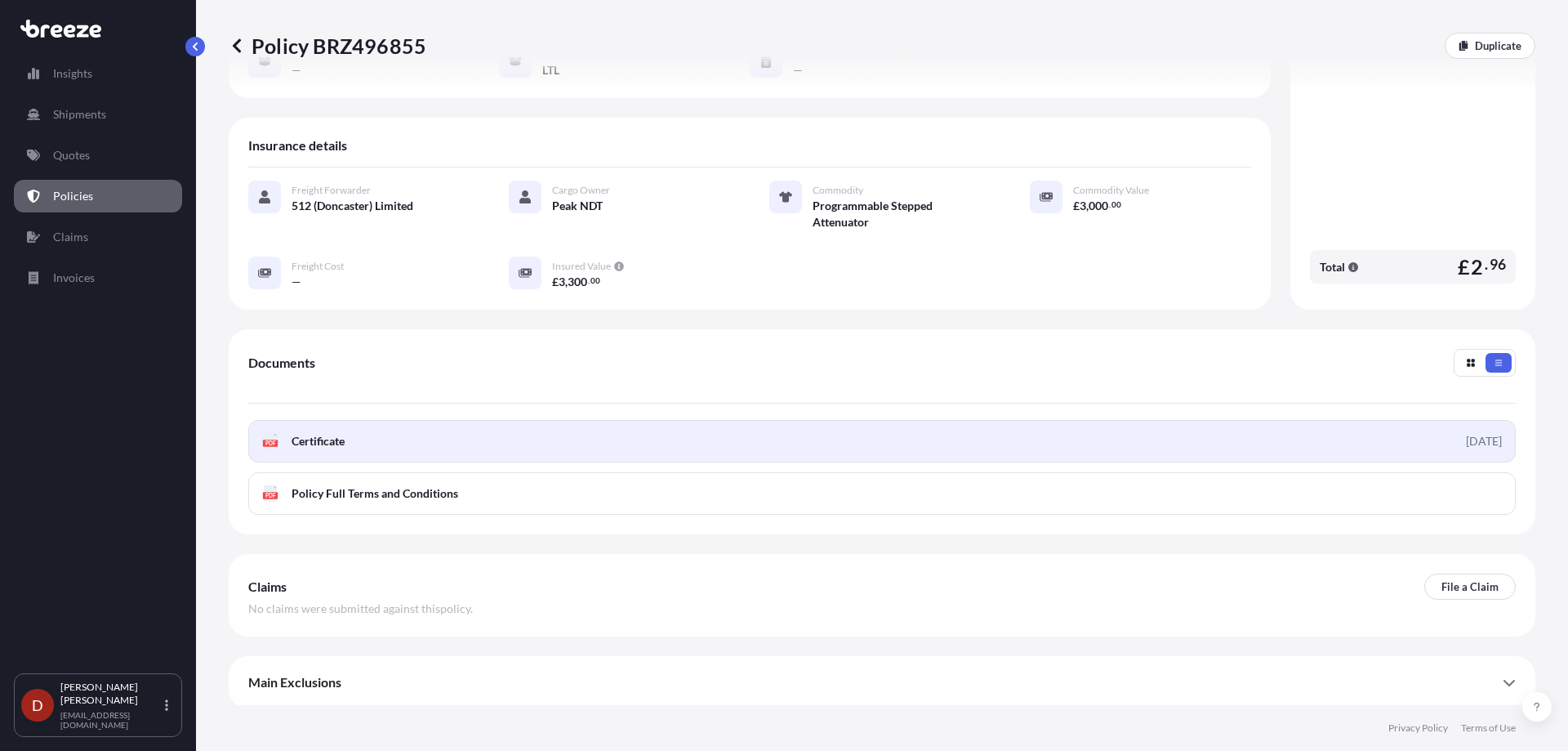
click at [538, 437] on link "PDF Certificate [DATE]" at bounding box center [882, 441] width 1268 height 43
